Goal: Use online tool/utility: Utilize a website feature to perform a specific function

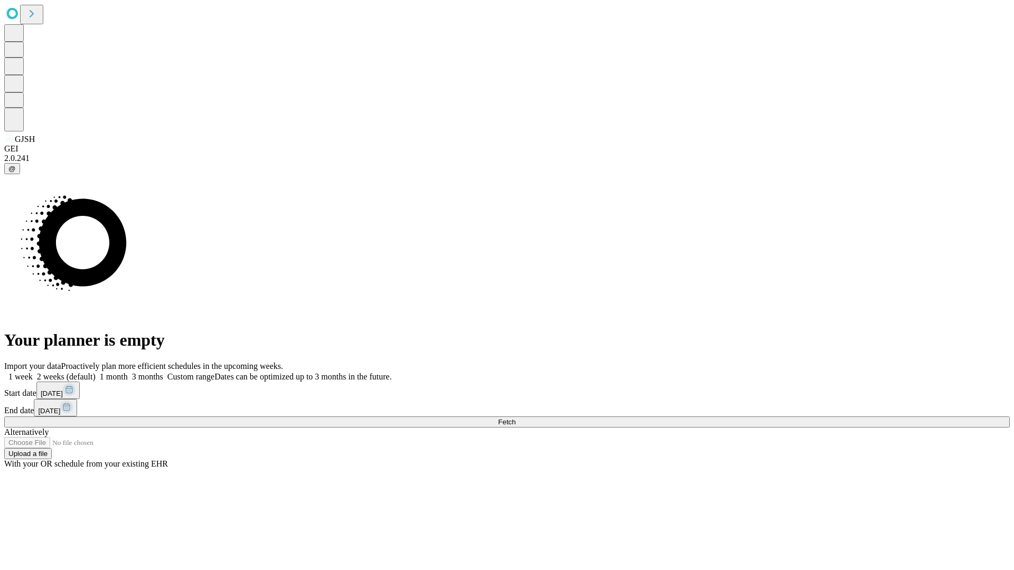
click at [515, 418] on span "Fetch" at bounding box center [506, 422] width 17 height 8
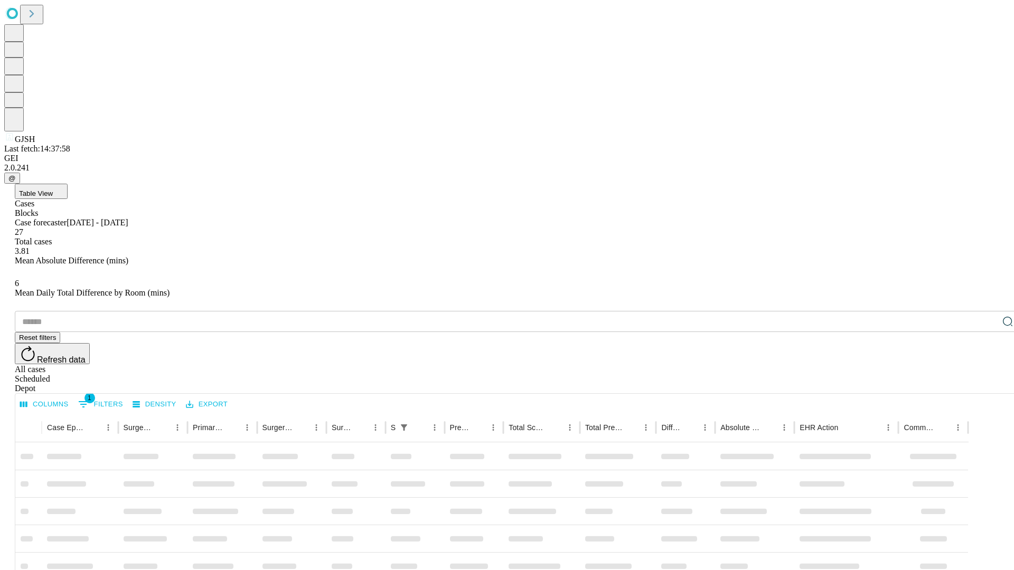
click at [53, 190] on span "Table View" at bounding box center [36, 194] width 34 height 8
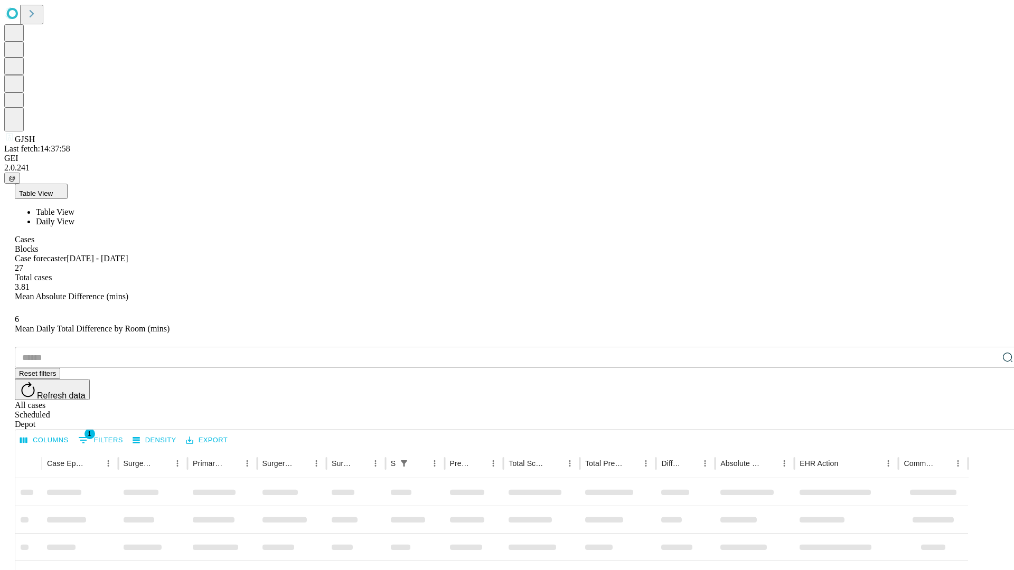
click at [74, 217] on span "Daily View" at bounding box center [55, 221] width 39 height 9
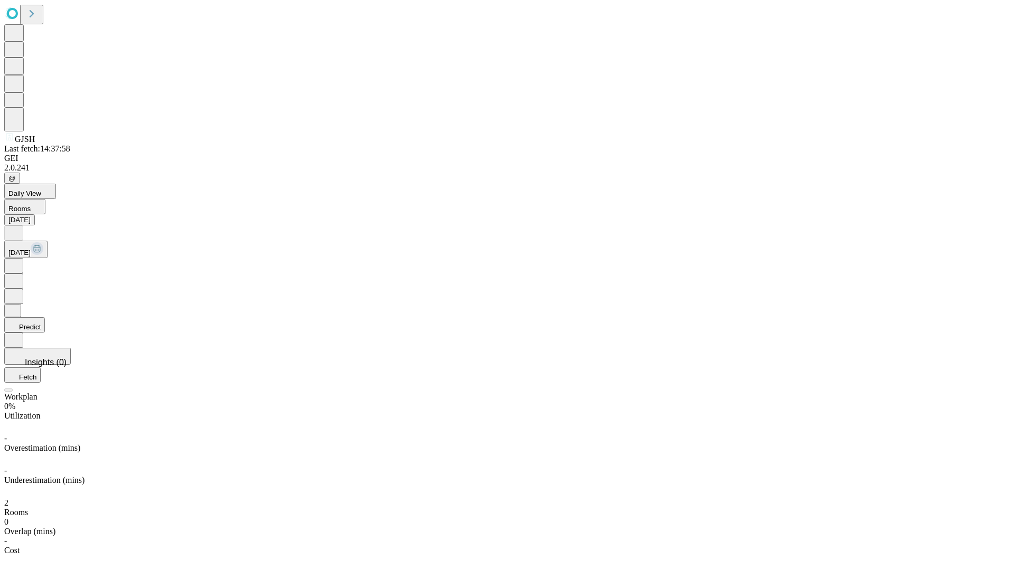
click at [45, 317] on button "Predict" at bounding box center [24, 324] width 41 height 15
